Goal: Information Seeking & Learning: Learn about a topic

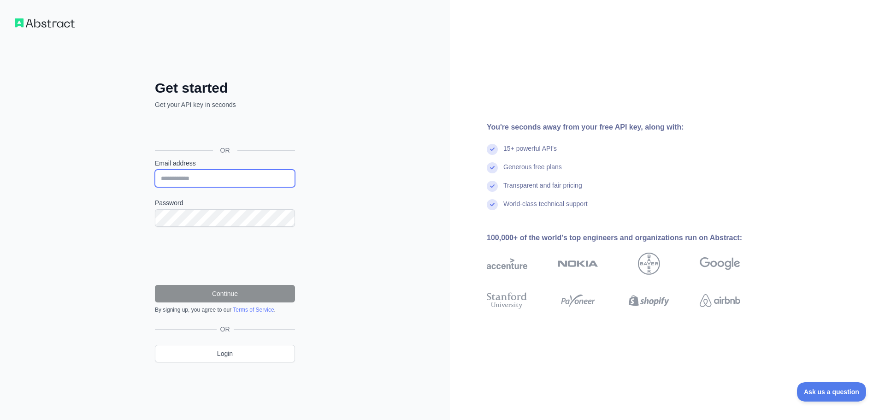
click at [217, 175] on input "Email address" at bounding box center [225, 179] width 140 height 18
paste input "**********"
type input "**********"
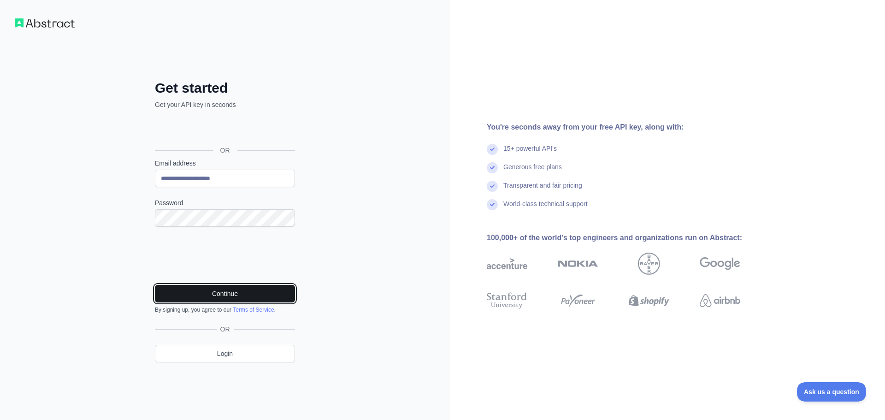
click at [225, 293] on button "Continue" at bounding box center [225, 294] width 140 height 18
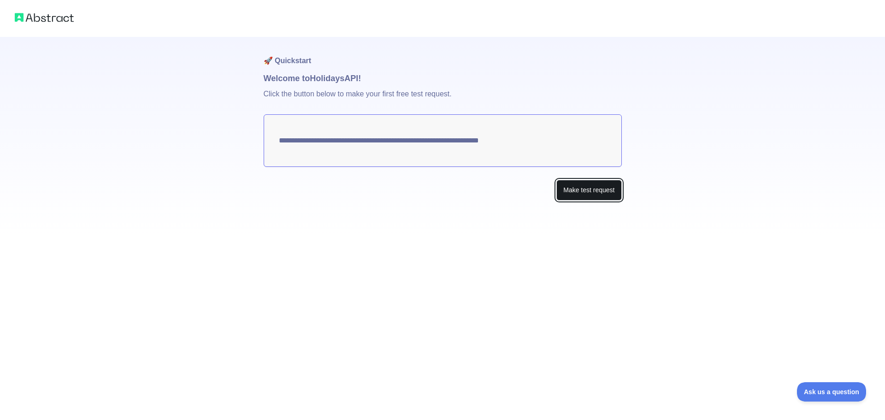
click at [575, 189] on button "Make test request" at bounding box center [589, 190] width 65 height 21
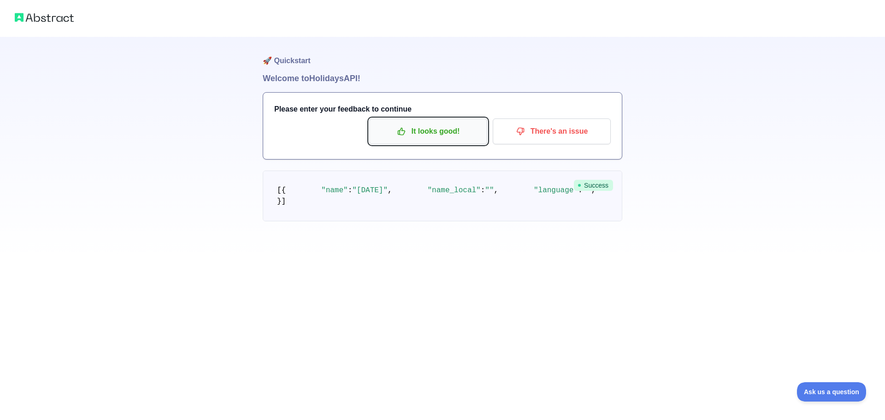
click at [434, 138] on p "It looks good!" at bounding box center [428, 132] width 104 height 16
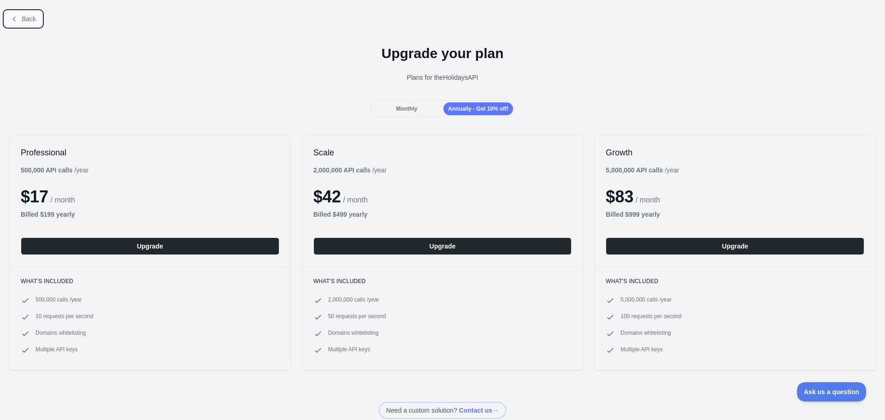
click at [24, 19] on span "Back" at bounding box center [29, 18] width 14 height 7
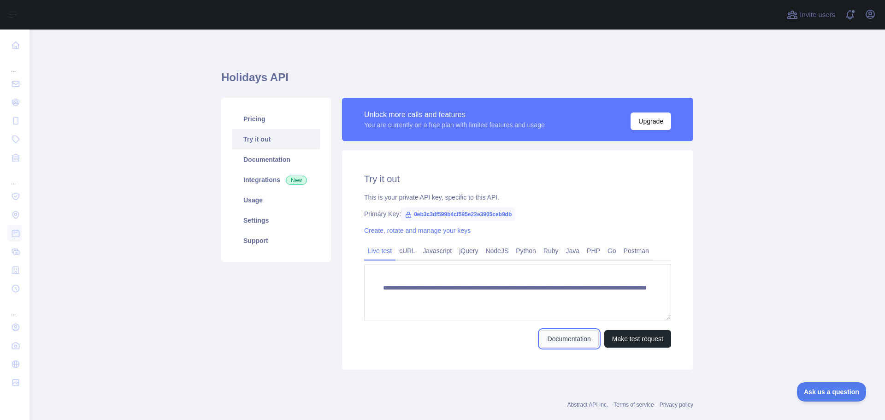
click at [587, 335] on link "Documentation" at bounding box center [569, 339] width 59 height 18
click at [564, 246] on link "Java" at bounding box center [573, 251] width 21 height 15
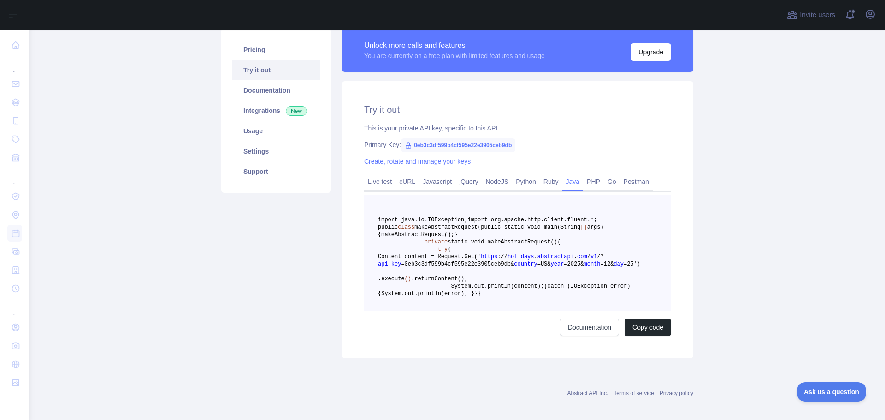
scroll to position [26, 0]
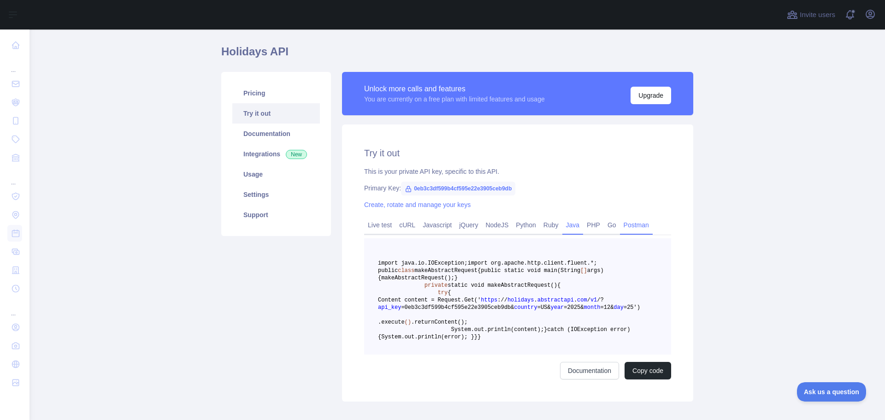
click at [620, 221] on link "Postman" at bounding box center [636, 225] width 33 height 15
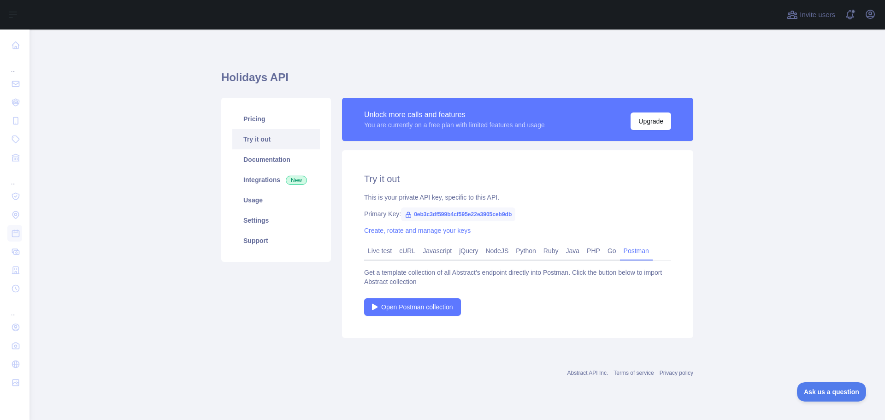
scroll to position [0, 0]
click at [604, 249] on link "Go" at bounding box center [612, 251] width 16 height 15
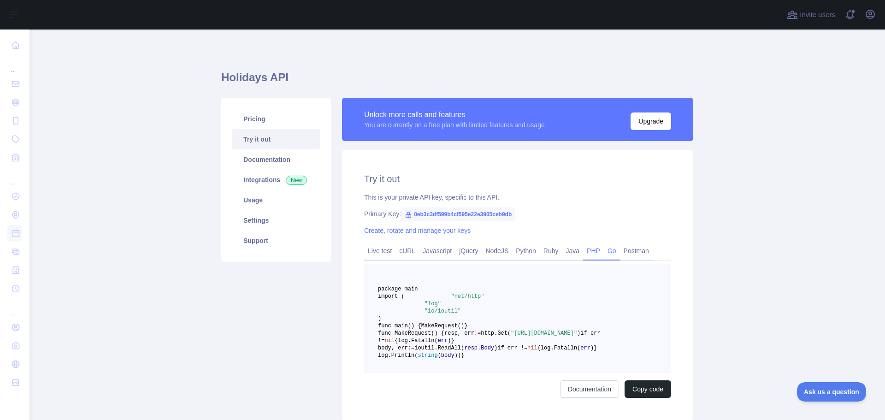
click at [595, 247] on link "PHP" at bounding box center [593, 251] width 21 height 15
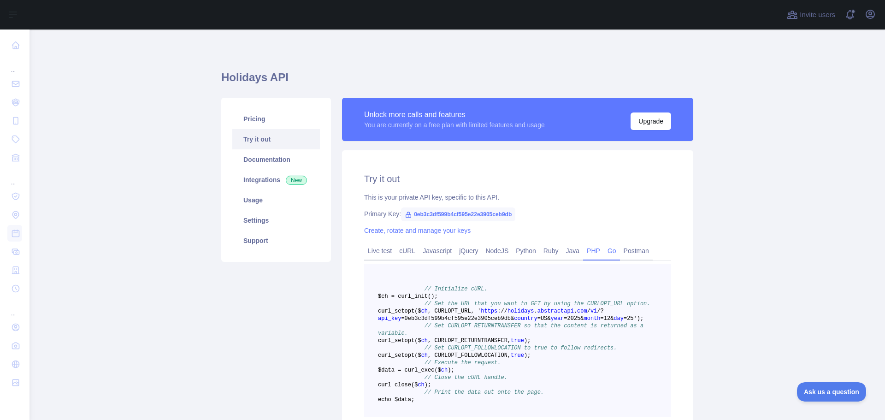
click at [604, 249] on link "Go" at bounding box center [612, 251] width 16 height 15
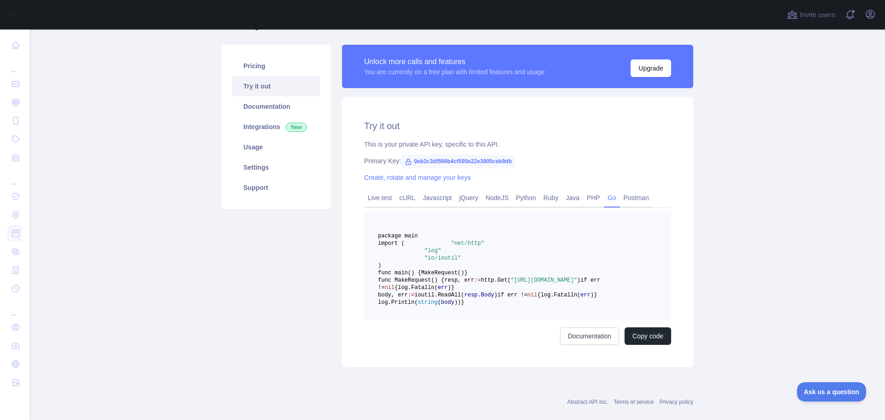
scroll to position [48, 0]
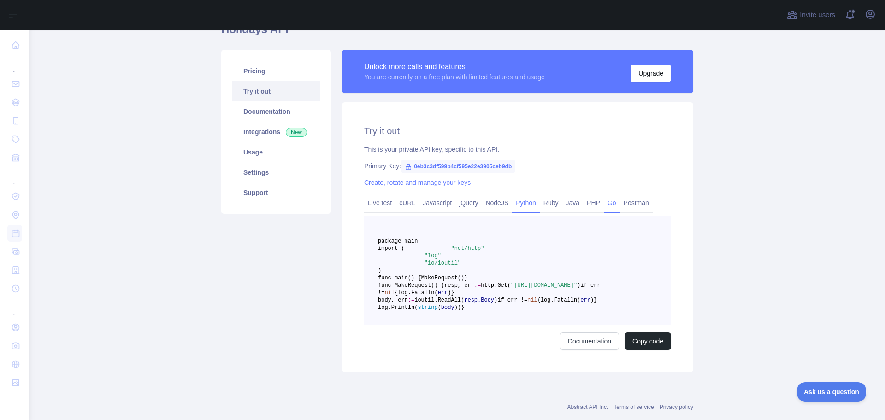
click at [521, 203] on link "Python" at bounding box center [526, 203] width 28 height 15
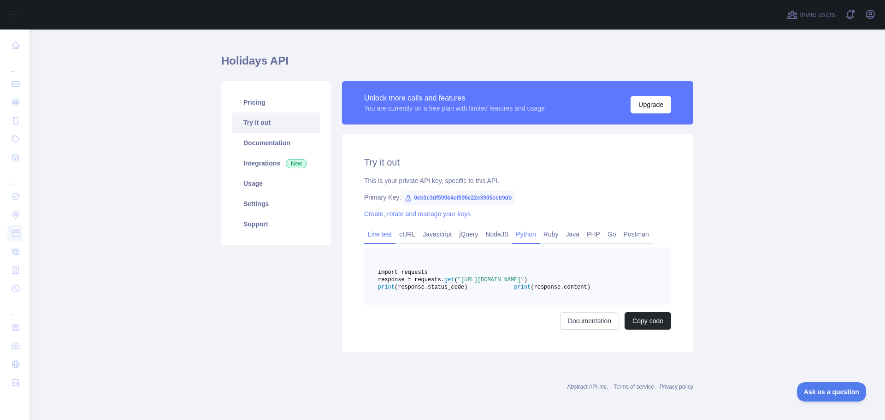
click at [364, 230] on div "Live test" at bounding box center [379, 237] width 31 height 14
click at [370, 227] on link "Live test" at bounding box center [379, 234] width 31 height 15
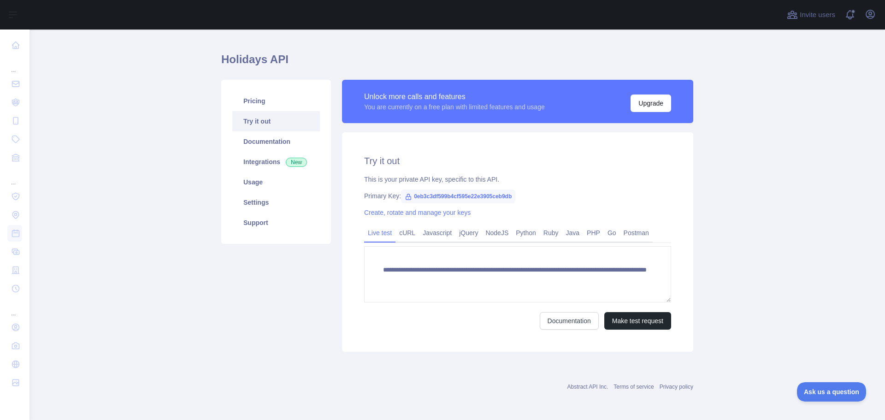
scroll to position [9, 0]
click at [401, 238] on link "cURL" at bounding box center [408, 233] width 24 height 15
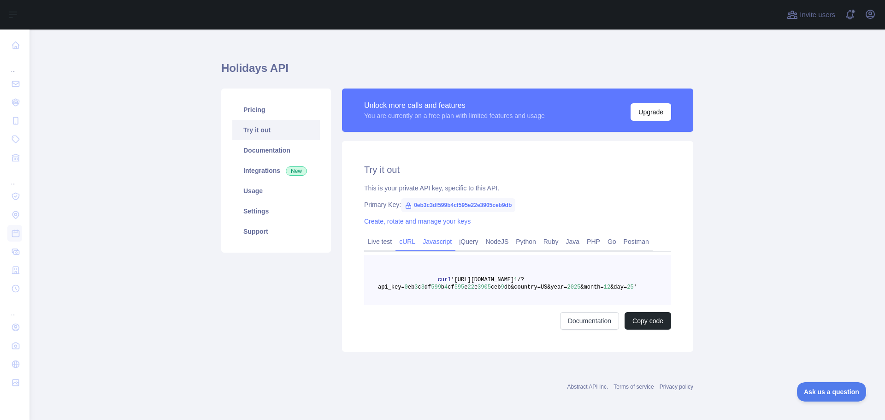
click at [445, 247] on link "Javascript" at bounding box center [437, 241] width 36 height 15
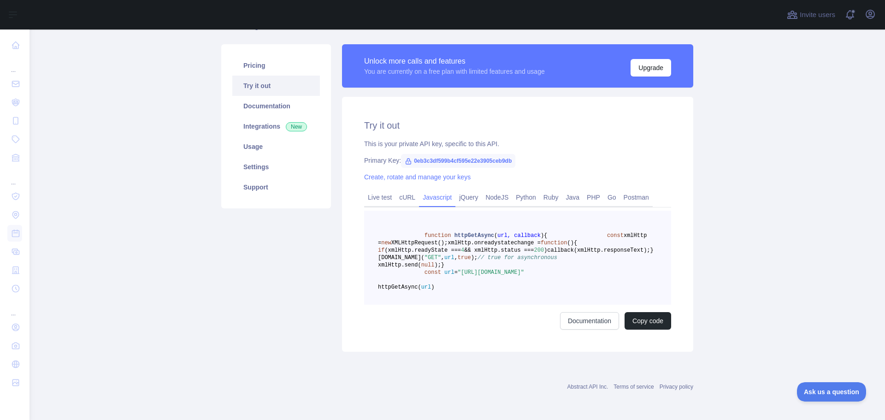
scroll to position [52, 0]
